Goal: Navigation & Orientation: Find specific page/section

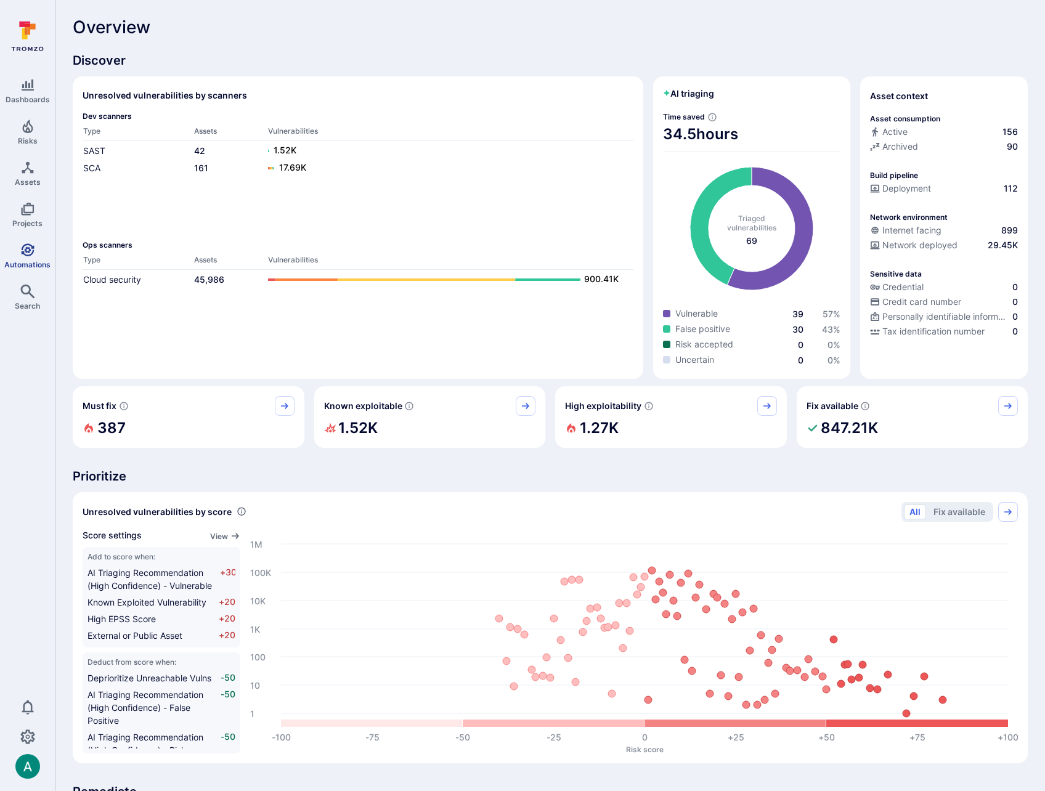
click at [37, 256] on link "Automations" at bounding box center [27, 256] width 55 height 36
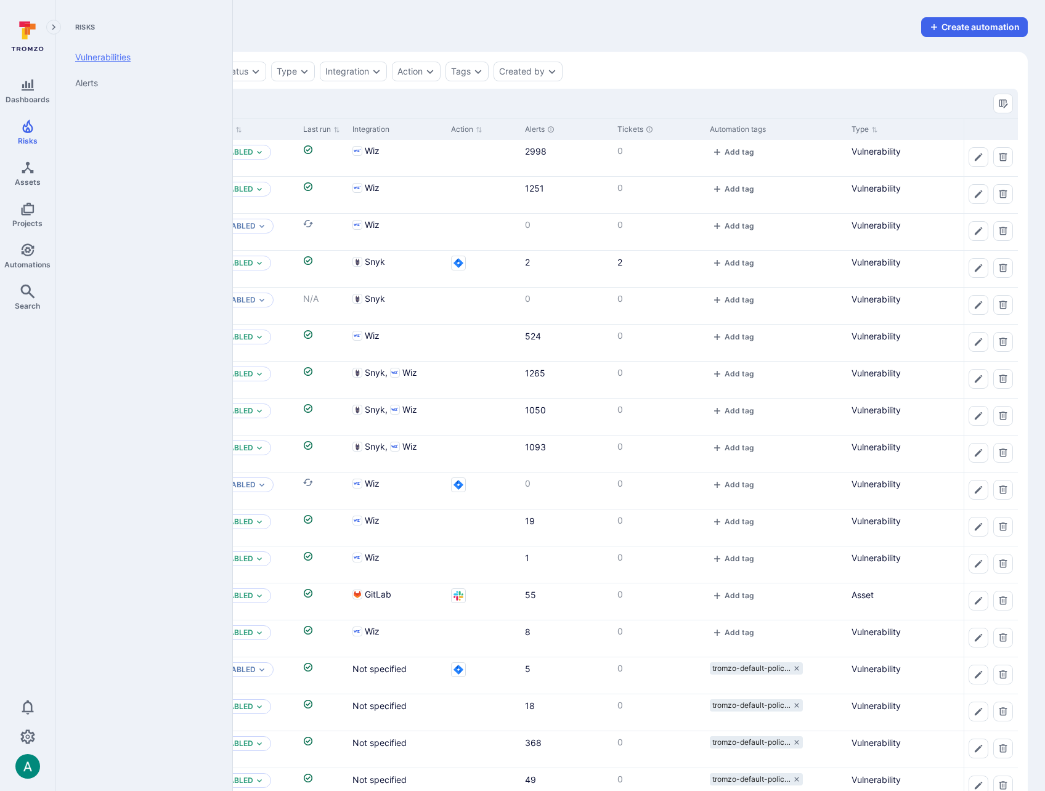
click at [75, 57] on link "Vulnerabilities" at bounding box center [141, 57] width 152 height 26
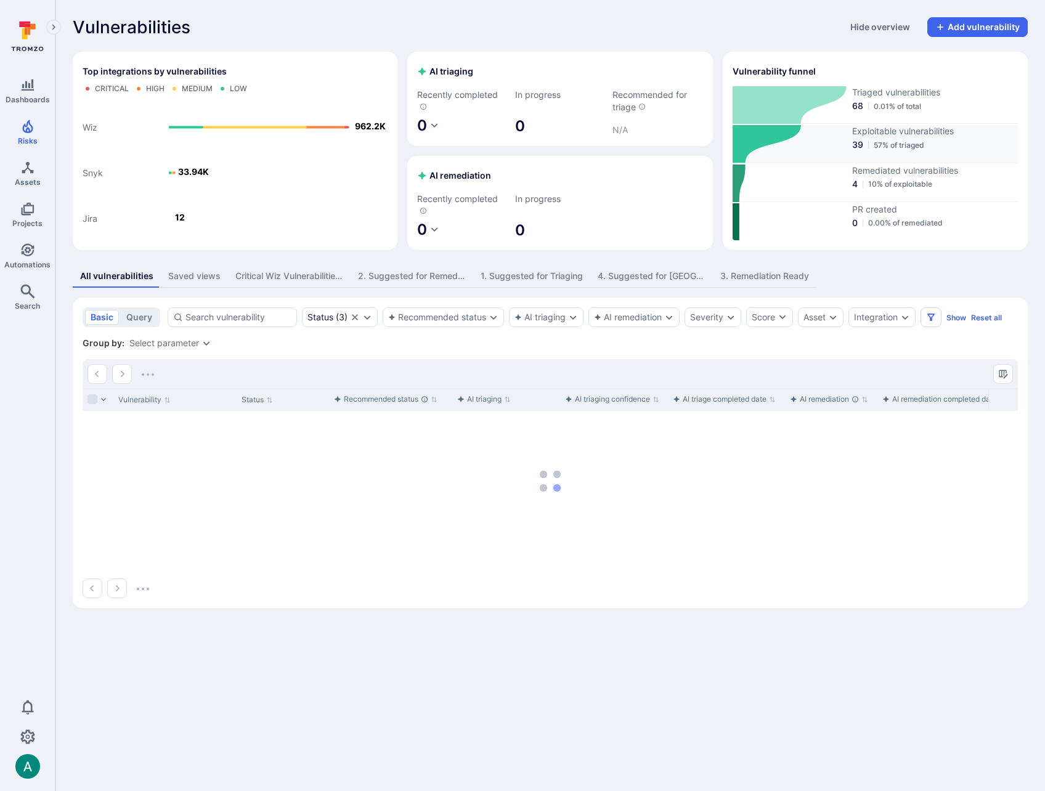
click at [883, 129] on span "Exploitable vulnerabilities" at bounding box center [935, 131] width 166 height 12
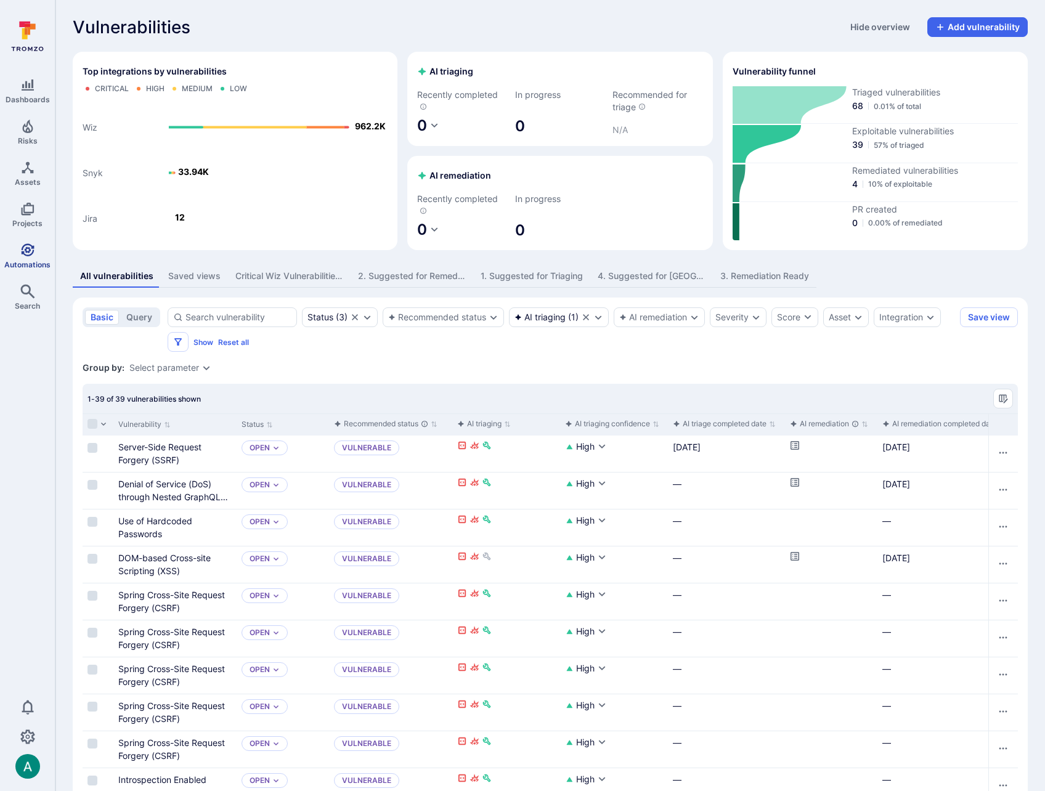
click at [29, 255] on icon "Automations" at bounding box center [27, 249] width 13 height 13
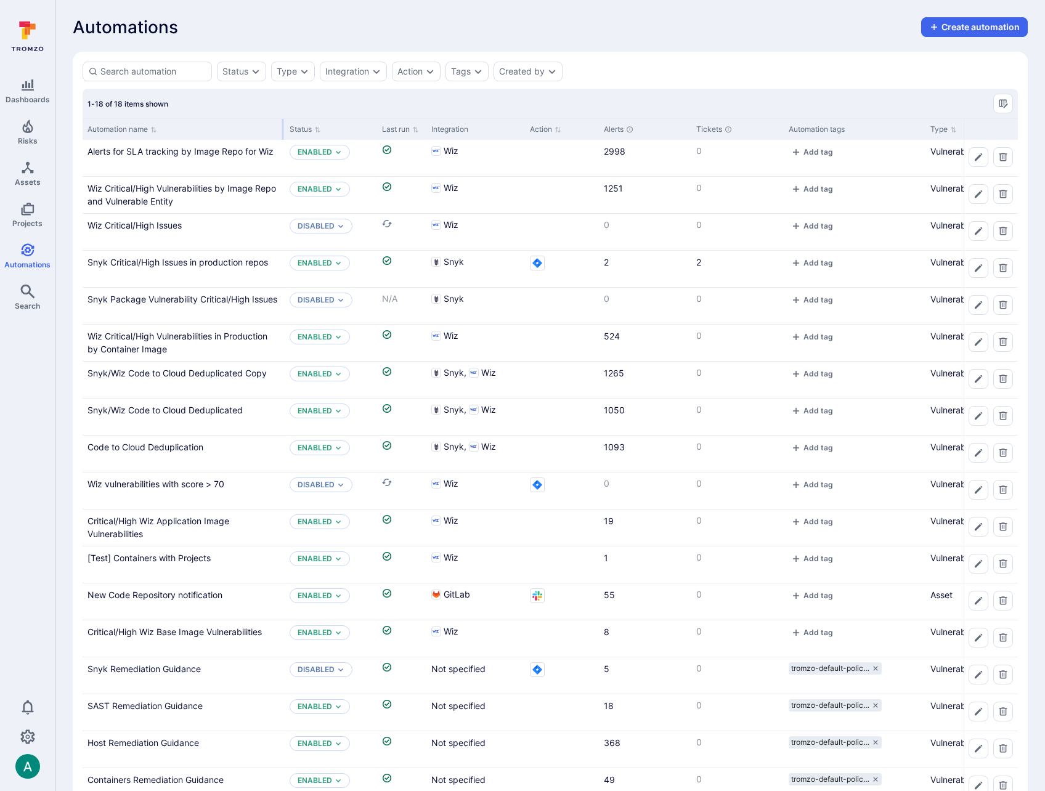
drag, startPoint x: 203, startPoint y: 129, endPoint x: 281, endPoint y: 129, distance: 78.8
click at [282, 129] on div at bounding box center [283, 129] width 2 height 21
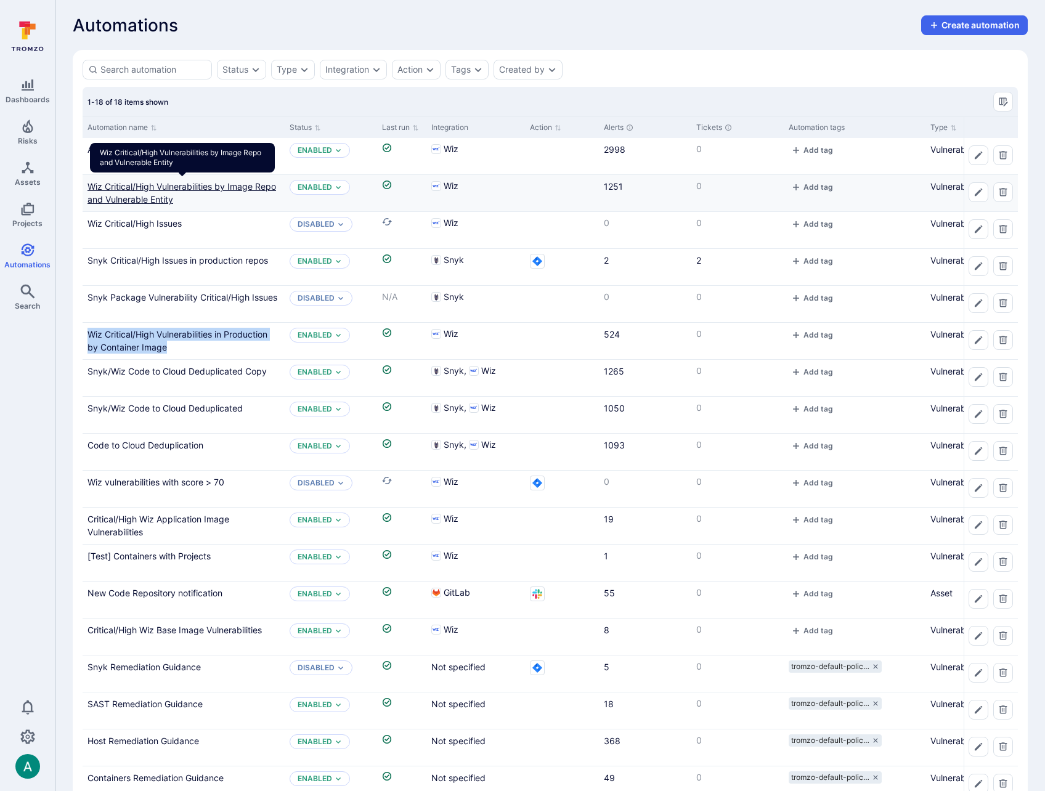
scroll to position [4, 0]
